Goal: Task Accomplishment & Management: Use online tool/utility

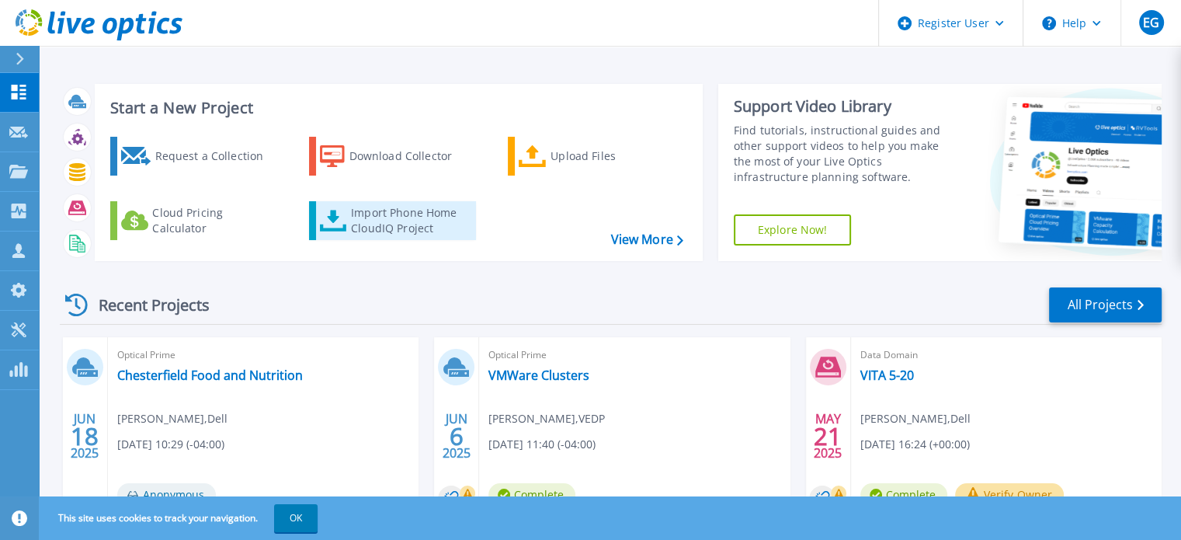
click at [405, 226] on div "Import Phone Home CloudIQ Project" at bounding box center [411, 220] width 121 height 31
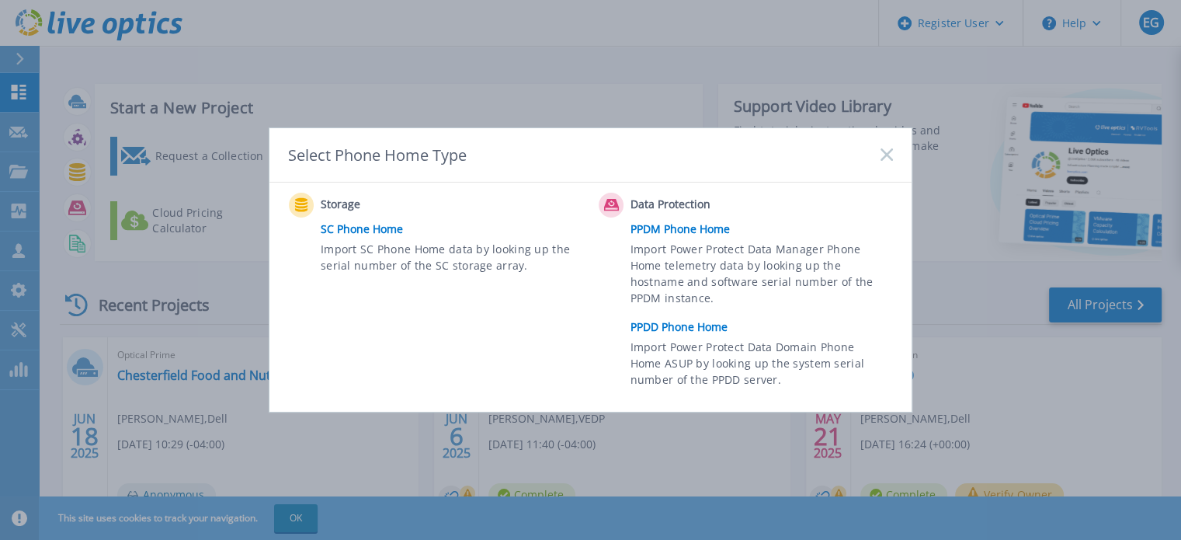
click at [684, 322] on link "PPDD Phone Home" at bounding box center [766, 326] width 270 height 23
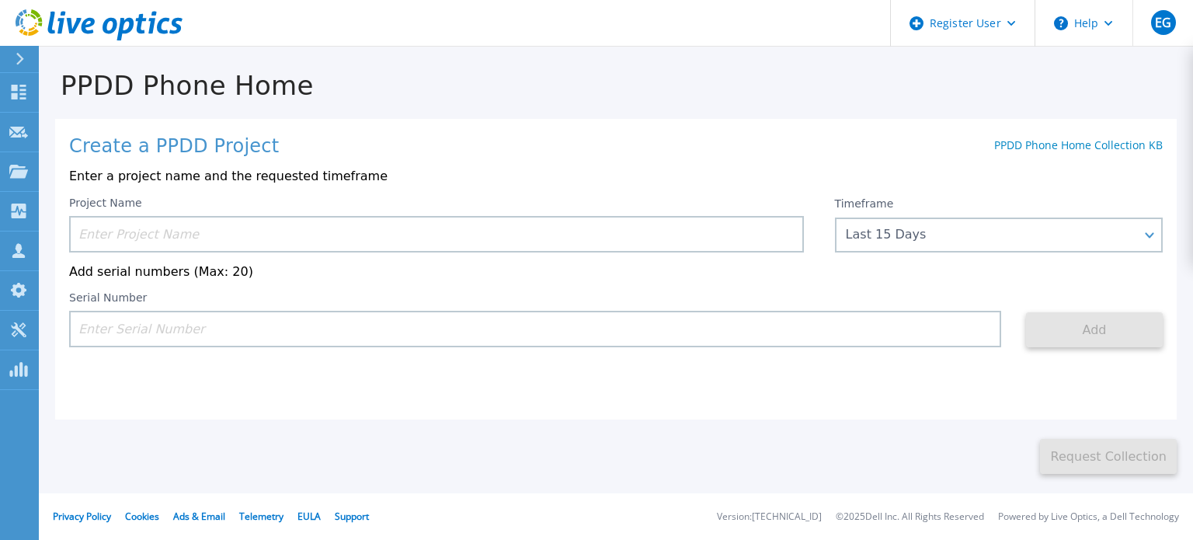
click at [193, 239] on input at bounding box center [436, 234] width 735 height 37
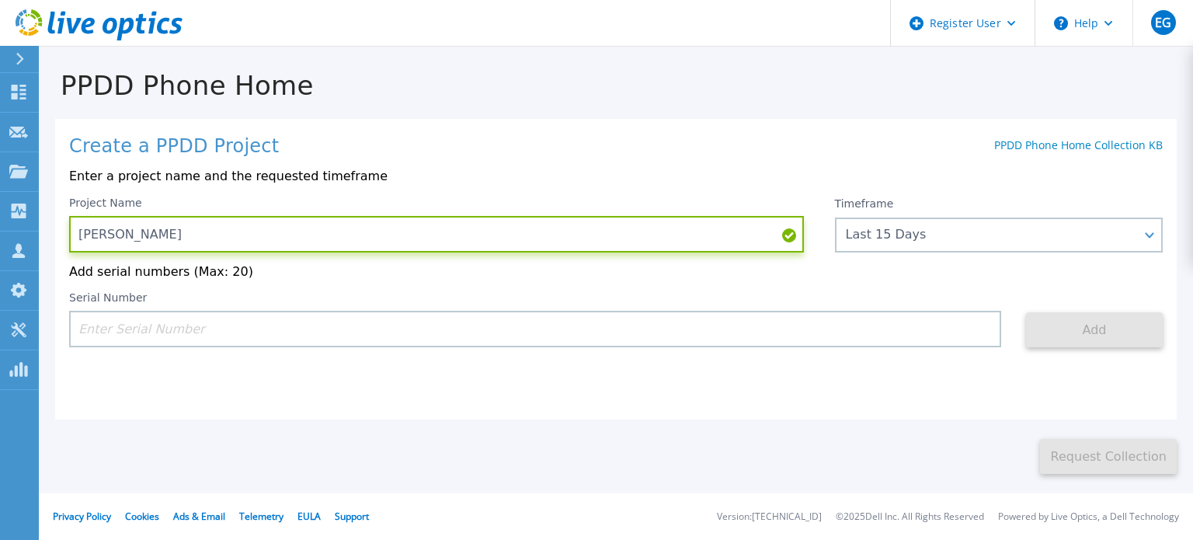
type input "Darden"
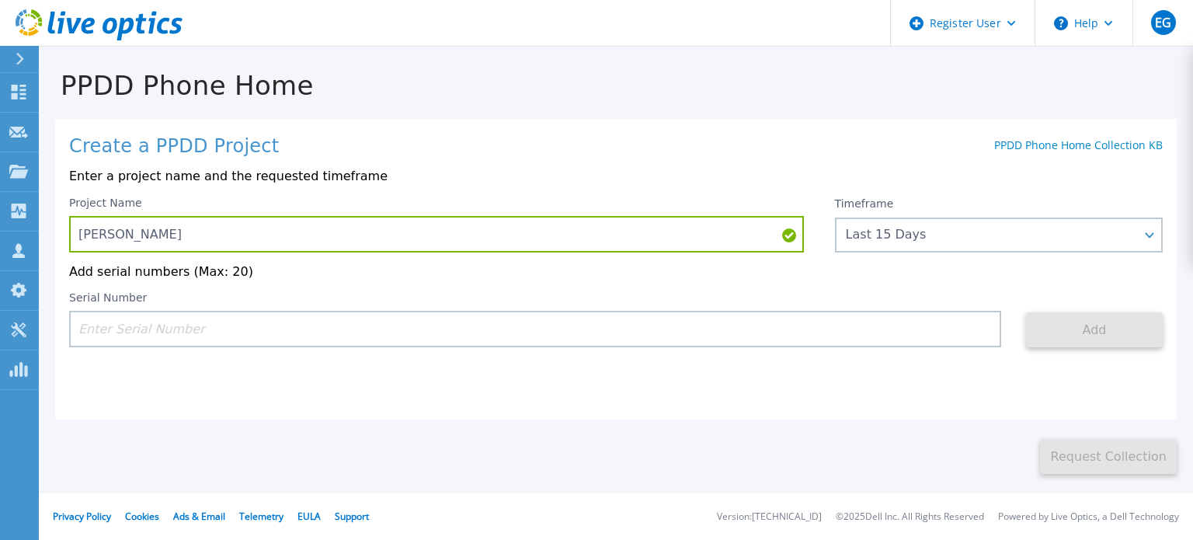
click at [315, 336] on input at bounding box center [535, 329] width 932 height 37
paste input "DE300215172805"
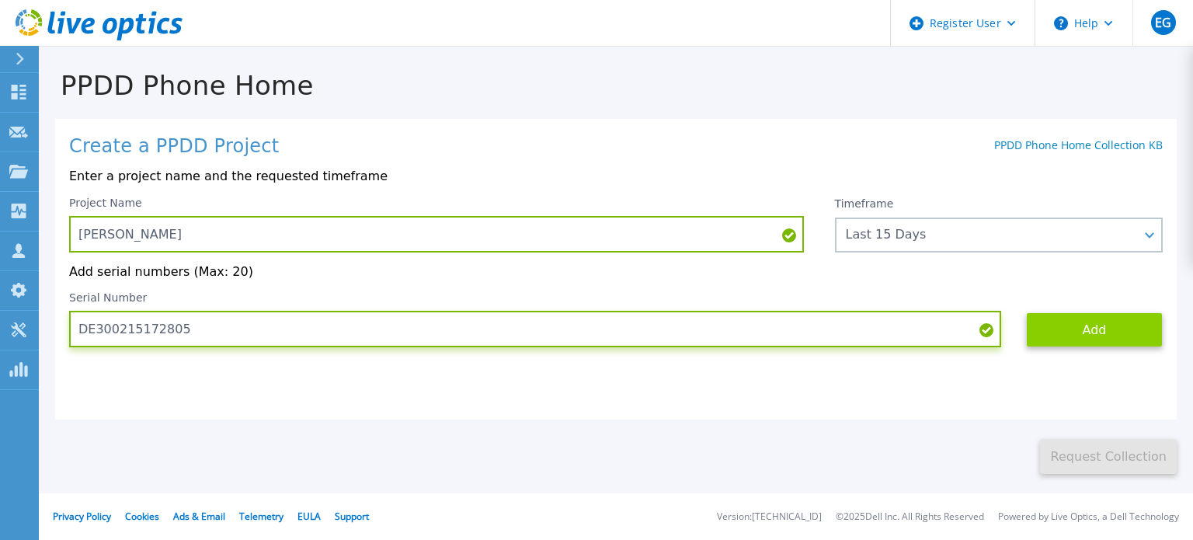
type input "DE300215172805"
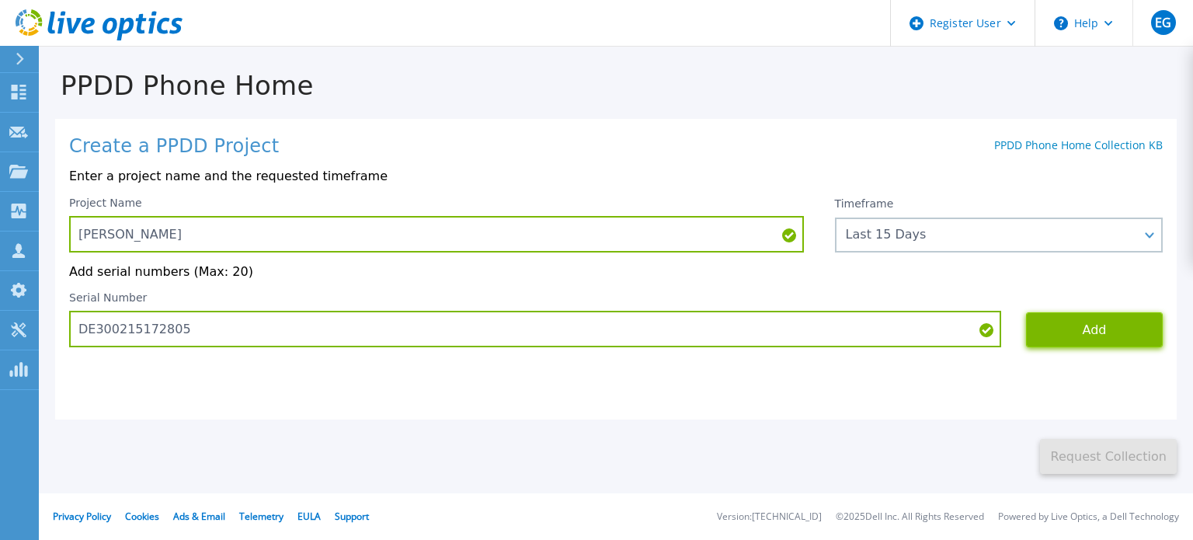
click at [1080, 334] on button "Add" at bounding box center [1094, 329] width 137 height 35
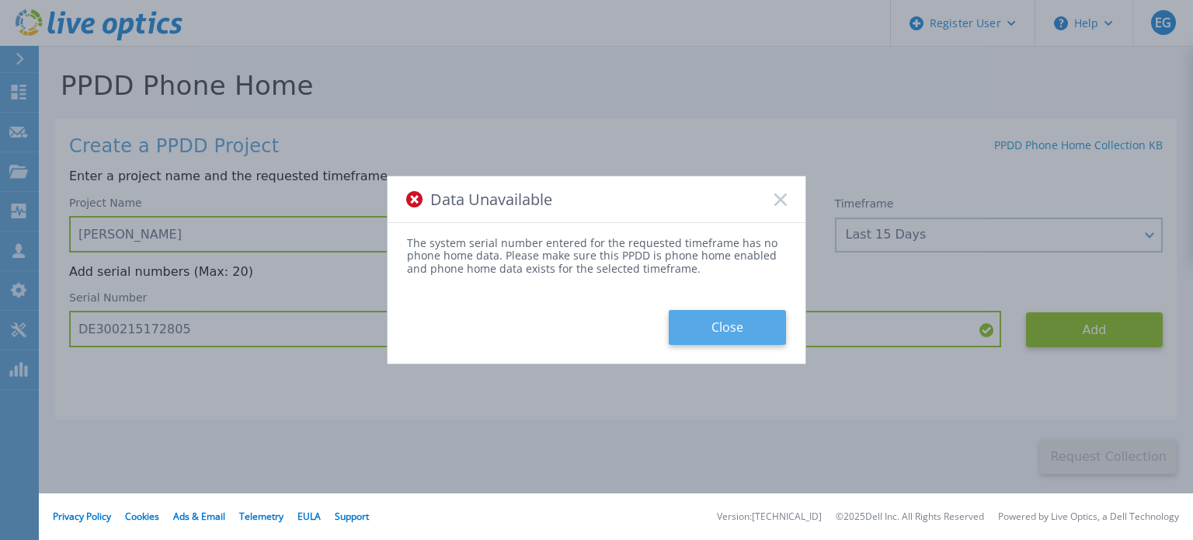
click at [709, 320] on button "Close" at bounding box center [727, 327] width 117 height 35
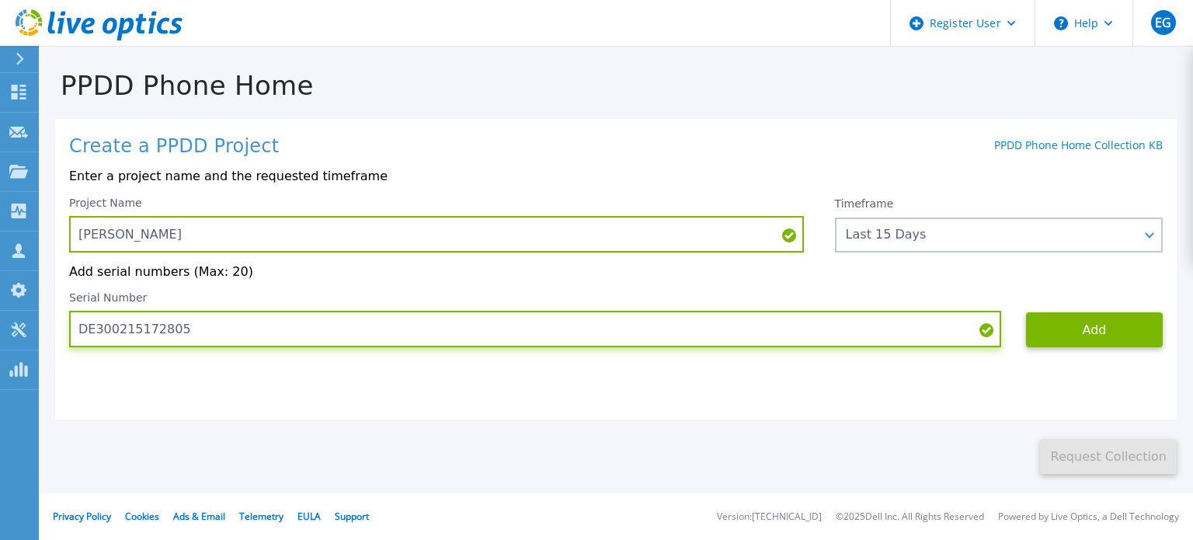
drag, startPoint x: 192, startPoint y: 338, endPoint x: 68, endPoint y: 335, distance: 123.5
click at [68, 335] on div "Create a PPDD Project PPDD Phone Home Collection KB Enter a project name and th…" at bounding box center [616, 269] width 1122 height 301
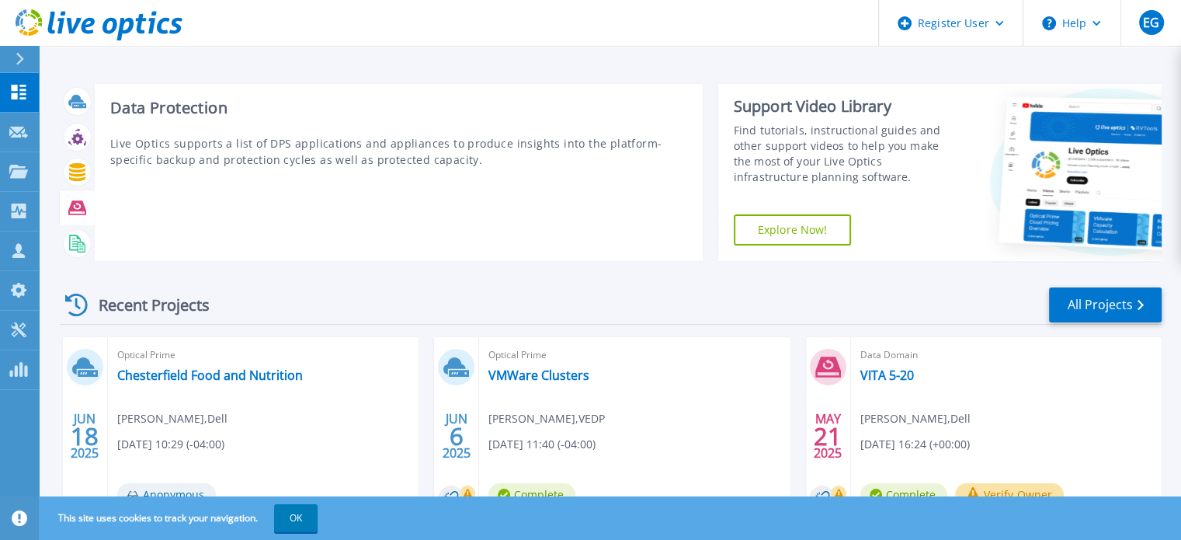
click at [74, 214] on icon at bounding box center [77, 207] width 18 height 14
click at [74, 201] on icon at bounding box center [77, 207] width 18 height 14
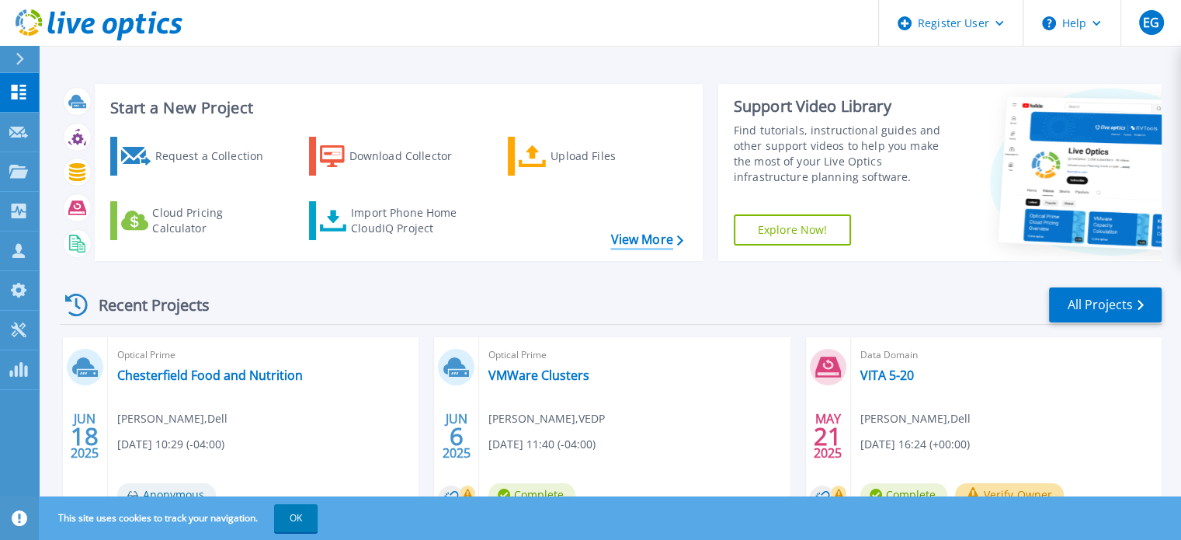
click at [663, 237] on link "View More" at bounding box center [647, 239] width 72 height 15
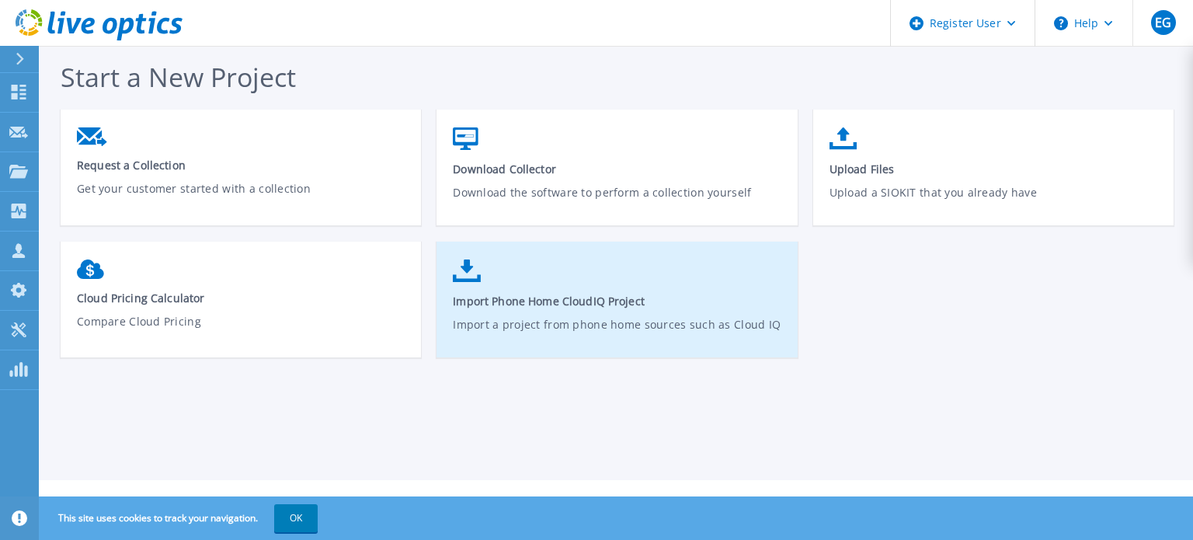
click at [561, 305] on span "Import Phone Home CloudIQ Project" at bounding box center [617, 301] width 329 height 15
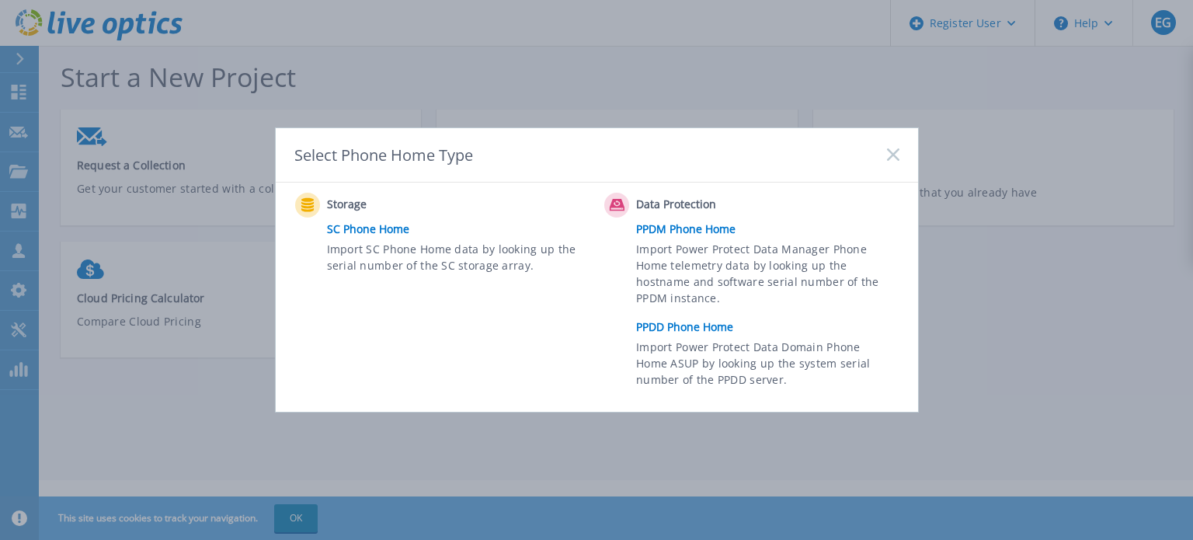
click at [889, 150] on rect at bounding box center [892, 154] width 13 height 13
